Goal: Task Accomplishment & Management: Complete application form

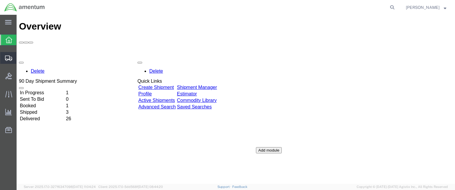
click at [0, 0] on span "Create Shipment" at bounding box center [0, 0] width 0 height 0
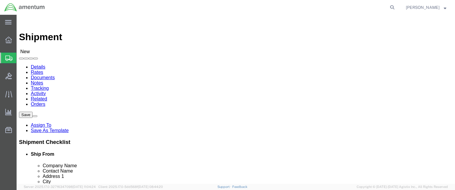
select select
click input "text"
type input "Amentum 627"
click input "text"
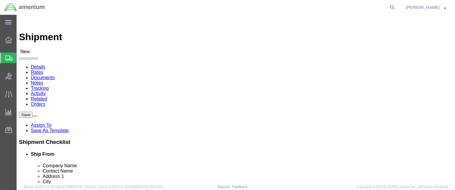
type input "[PERSON_NAME]"
click input "text"
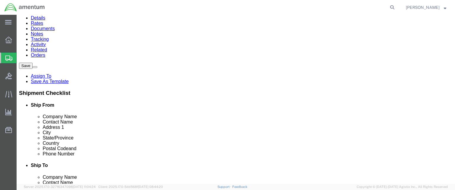
scroll to position [59, 0]
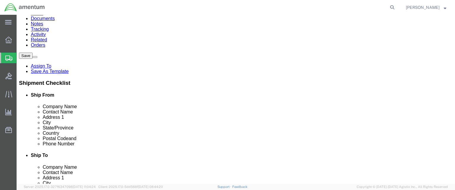
type input "765 N. 2200 W."
click input "text"
type input "[GEOGRAPHIC_DATA]"
click input "text"
type input "u"
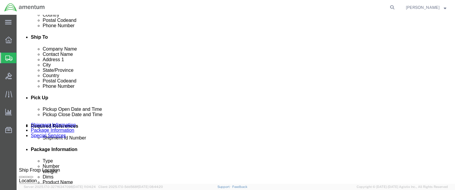
scroll to position [78, 0]
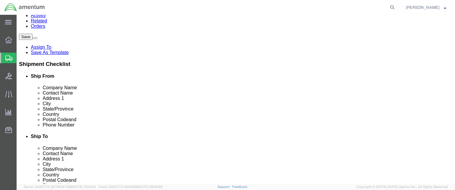
click input "text"
type input "84116"
click icon
click input "text"
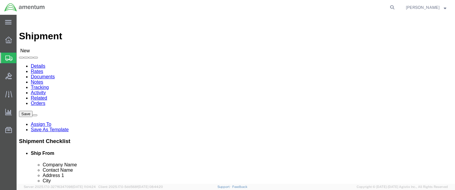
scroll to position [0, 0]
type input "[PHONE_NUMBER]"
click input "text"
type input "Amentum Site 582"
click input "text"
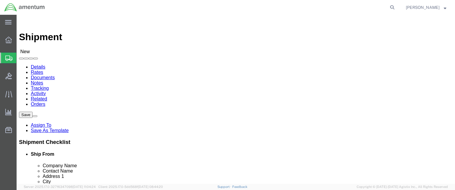
type input "[PERSON_NAME]"
click input "text"
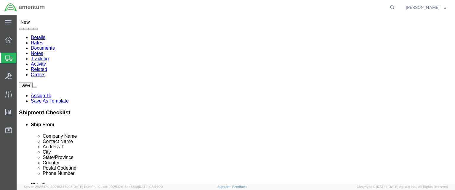
type input "[STREET_ADDRESS][PERSON_NAME]"
click input "text"
type input "Topeka"
click p "- Amentum Services, Inc. - ([PERSON_NAME]) [STREET_ADDRESS][PERSON_NAME]"
select select "KS"
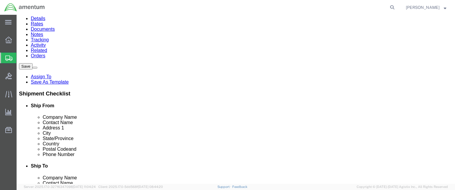
scroll to position [59, 0]
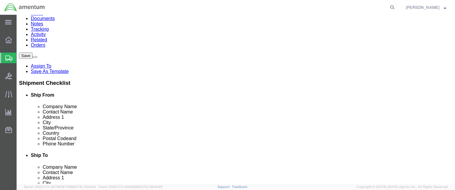
type input "Topeka"
click input "text"
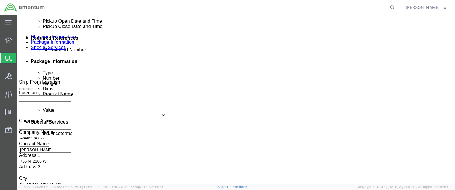
scroll to position [266, 0]
type input "[PHONE_NUMBER]"
click input "text"
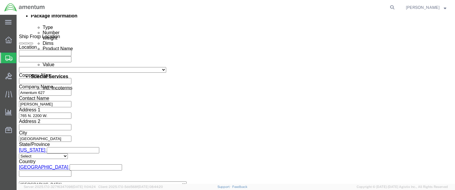
scroll to position [344, 0]
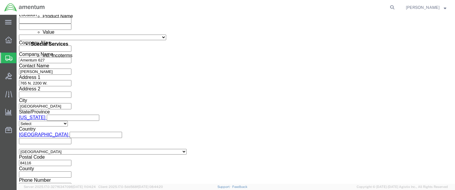
type input "627-1"
click button "Continue"
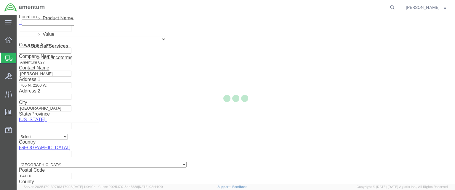
scroll to position [24, 0]
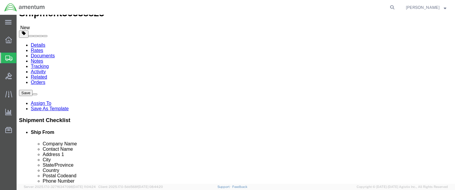
click select "Select BCK Boxes Bale(s) Basket(s) Bolt(s) Bottle(s) Buckets Bulk Bundle(s) Can…"
select select "ENV"
click select "Select BCK Boxes Bale(s) Basket(s) Bolt(s) Bottle(s) Buckets Bulk Bundle(s) Can…"
type input "9.50"
type input "12.50"
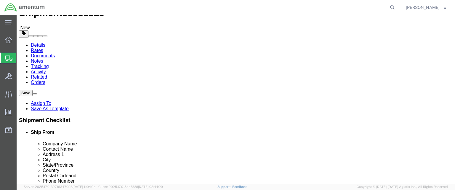
type input "0.25"
type input "1"
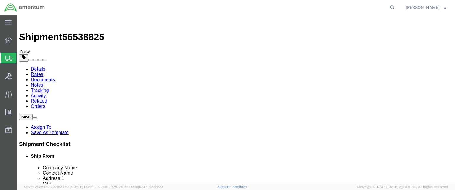
scroll to position [58, 0]
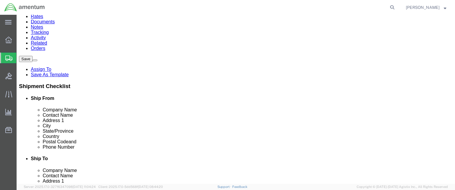
click link "Add Content"
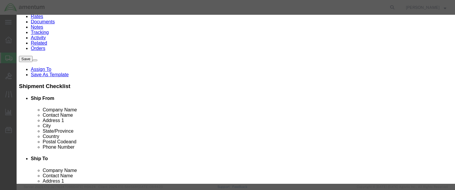
click input "text"
type input "FSR Paperwork"
drag, startPoint x: 120, startPoint y: 56, endPoint x: 115, endPoint y: 57, distance: 5.7
click input "0"
type input "10"
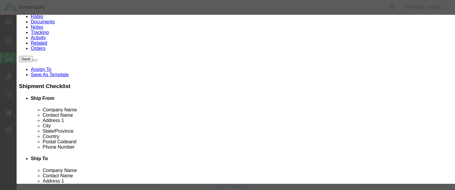
click input "text"
type input "1000"
click button "Save & Close"
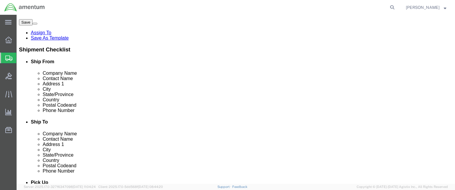
scroll to position [95, 0]
click button "Continue"
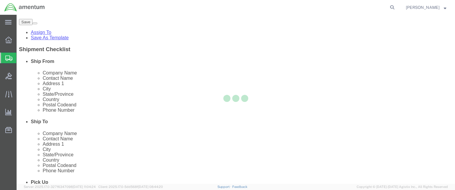
scroll to position [0, 0]
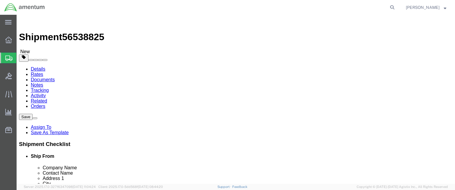
click button "Rate Shipment"
